Goal: Task Accomplishment & Management: Manage account settings

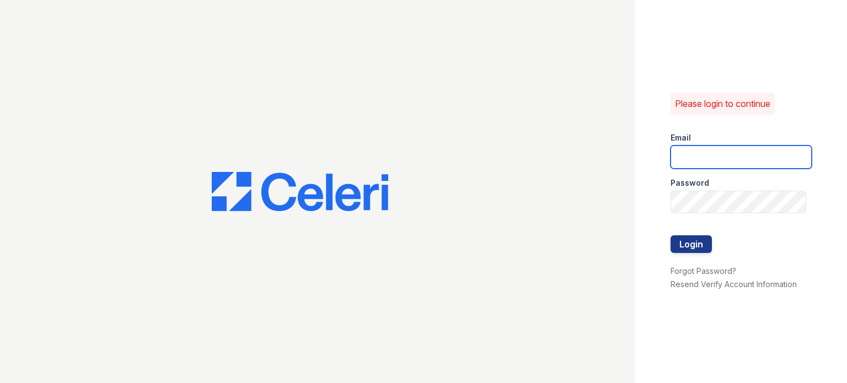
type input "[PERSON_NAME][EMAIL_ADDRESS][PERSON_NAME][DOMAIN_NAME]"
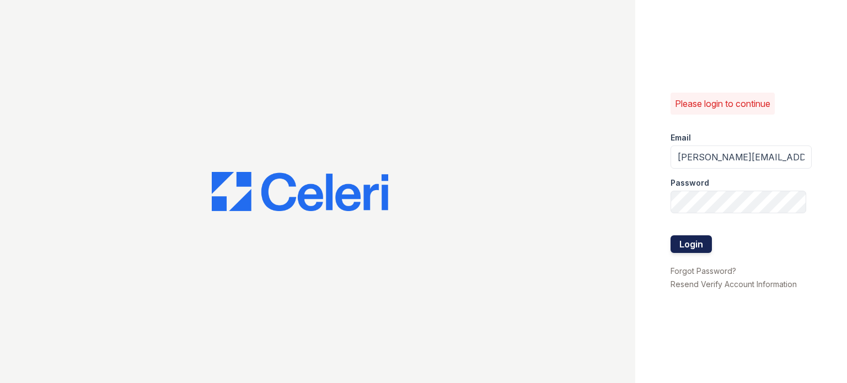
click at [691, 245] on button "Login" at bounding box center [691, 245] width 41 height 18
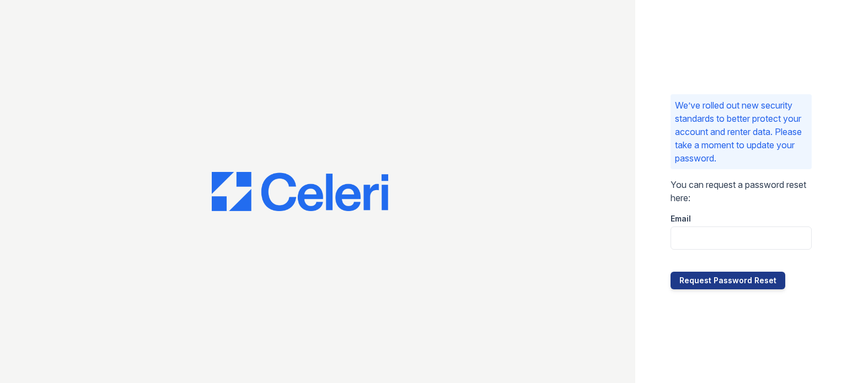
click at [708, 238] on input "email" at bounding box center [741, 238] width 141 height 23
type input "[PERSON_NAME][EMAIL_ADDRESS][PERSON_NAME][DOMAIN_NAME]"
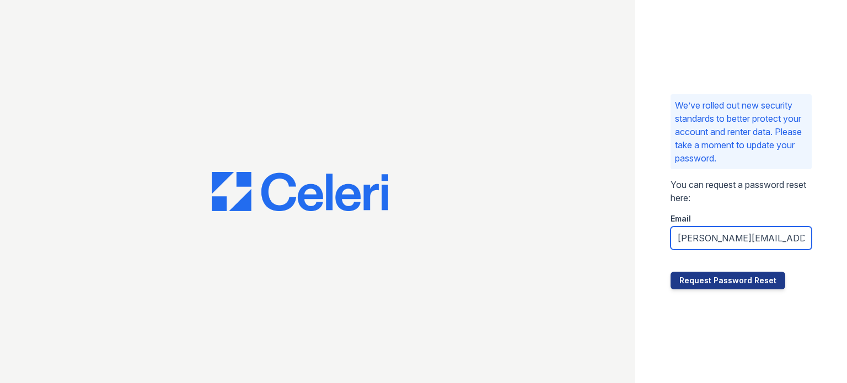
click at [738, 284] on button "Request Password Reset" at bounding box center [728, 281] width 115 height 18
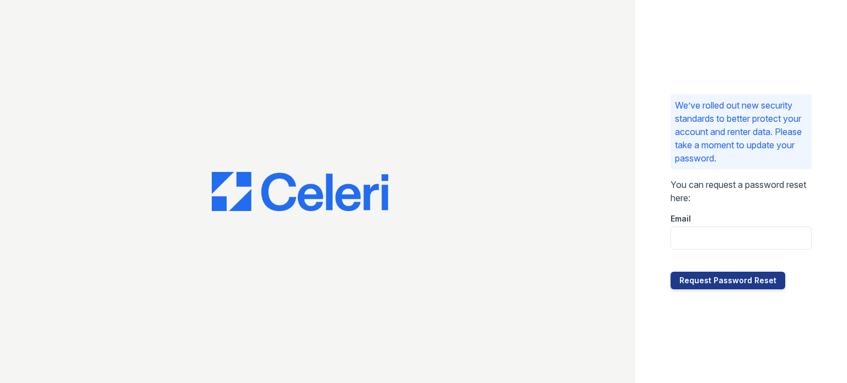
click at [738, 284] on button "Request Password Reset" at bounding box center [728, 281] width 115 height 18
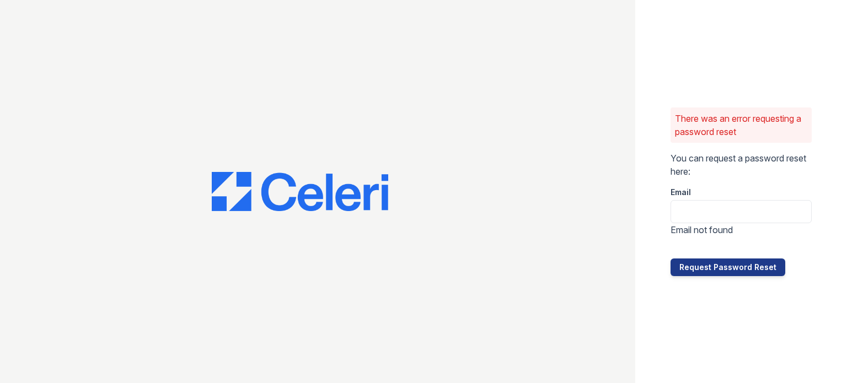
click at [722, 212] on input "email" at bounding box center [741, 211] width 141 height 23
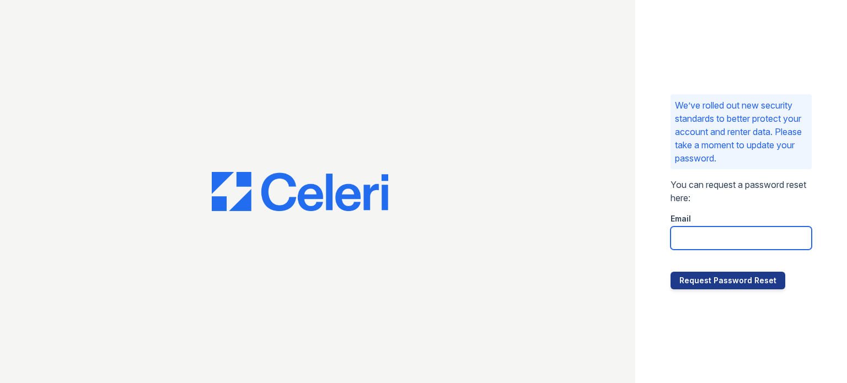
click at [719, 237] on input "email" at bounding box center [741, 238] width 141 height 23
click at [719, 237] on input "ryan.pm" at bounding box center [741, 238] width 141 height 23
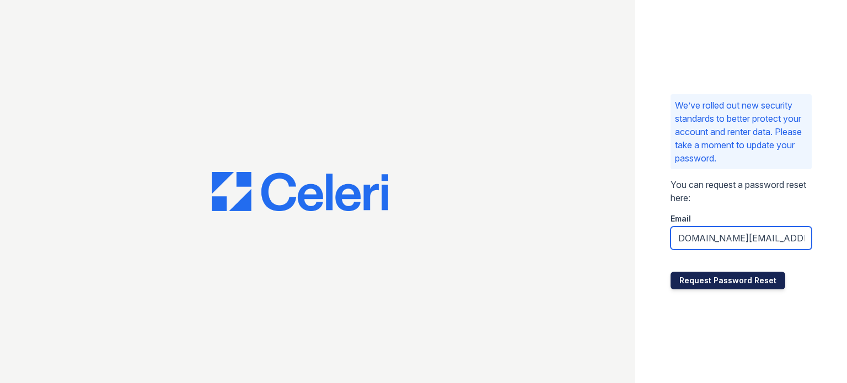
type input "ryan.pm@cafmanagement.com"
click at [719, 280] on button "Request Password Reset" at bounding box center [728, 281] width 115 height 18
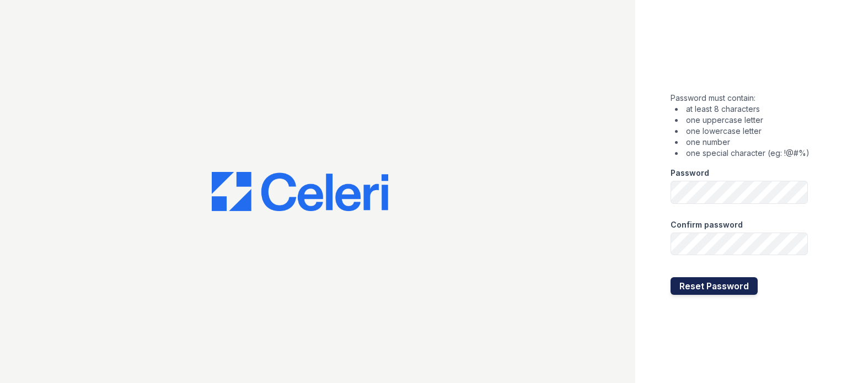
click at [681, 284] on button "Reset Password" at bounding box center [714, 286] width 87 height 18
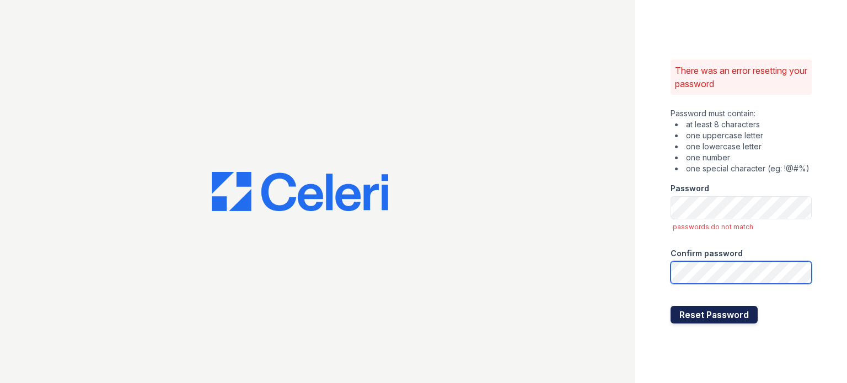
click at [723, 318] on button "Reset Password" at bounding box center [714, 315] width 87 height 18
